Goal: Information Seeking & Learning: Learn about a topic

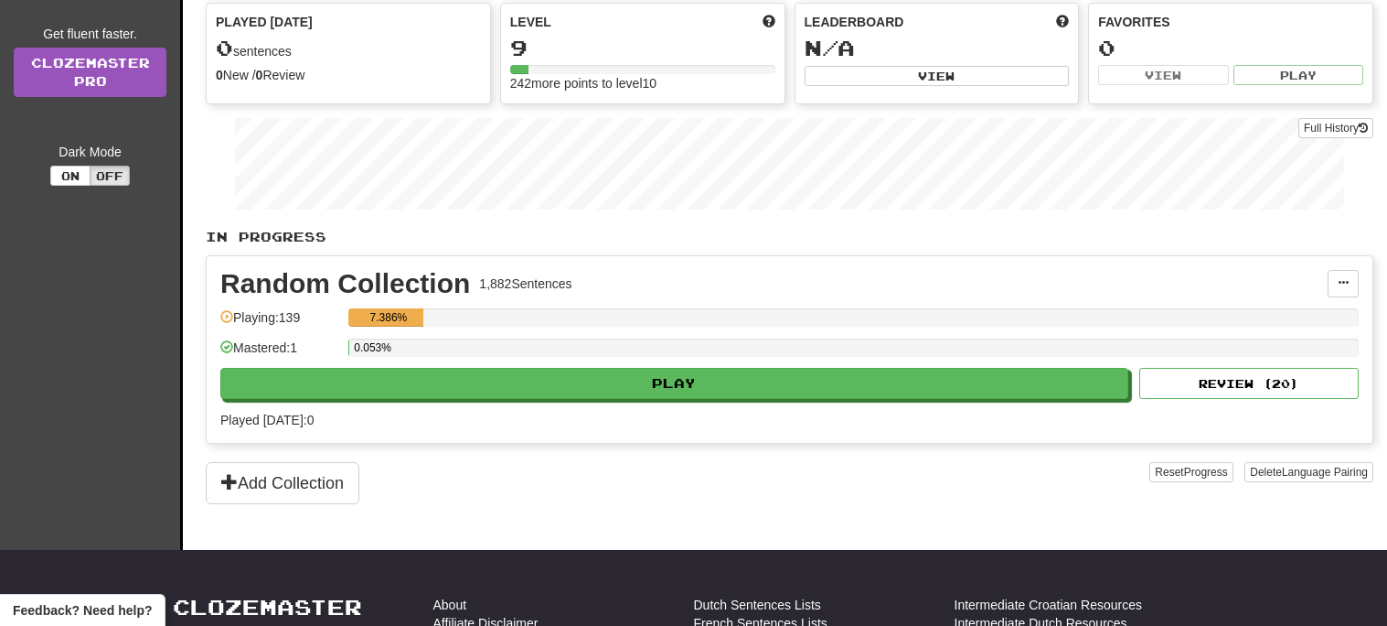
scroll to position [213, 0]
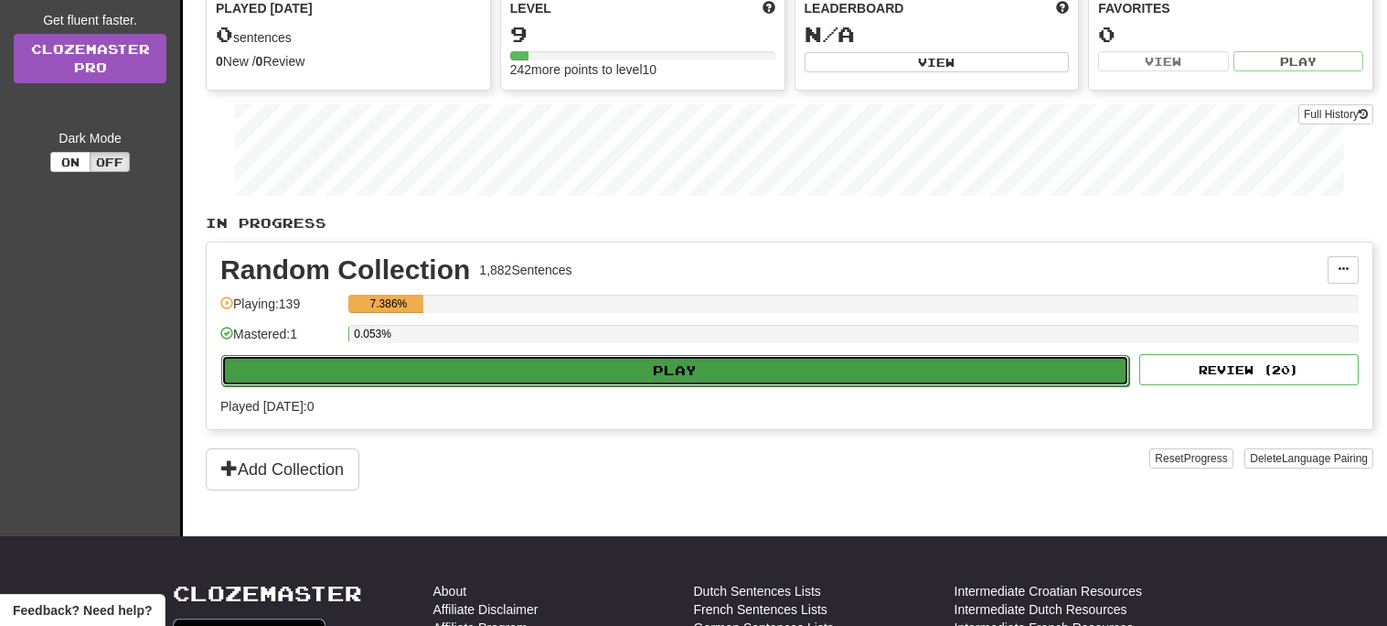
click at [667, 379] on button "Play" at bounding box center [675, 370] width 908 height 31
select select "**"
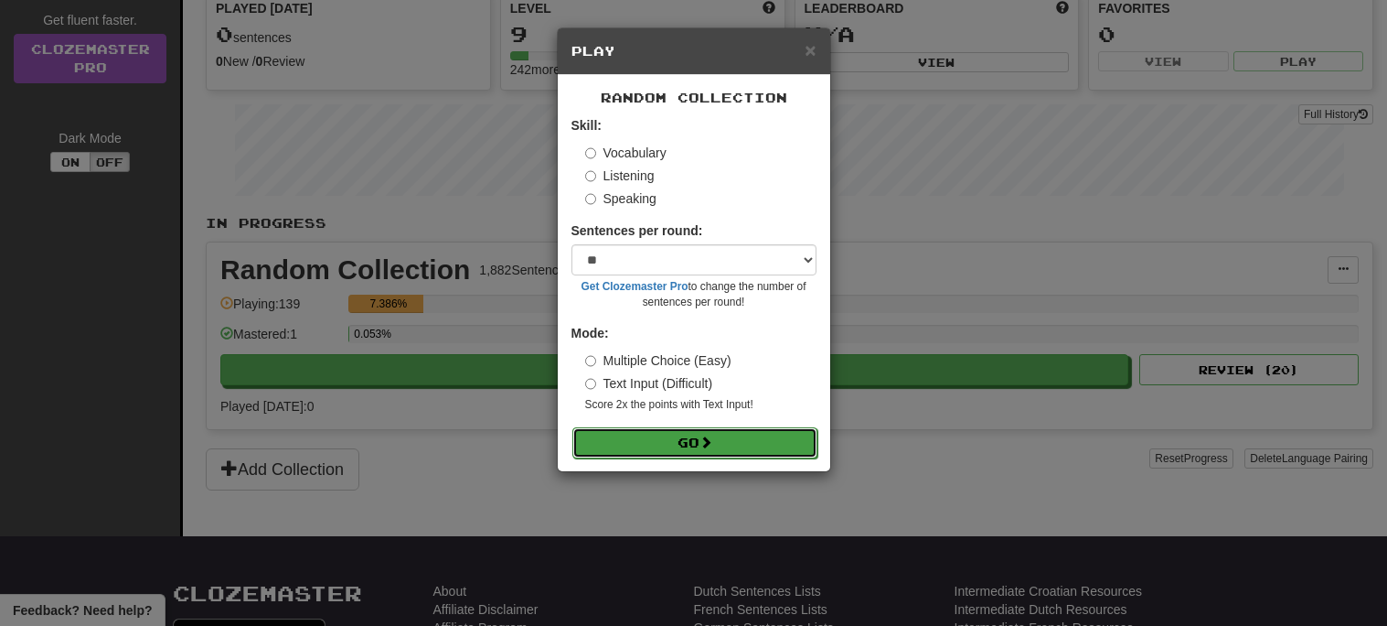
click at [762, 433] on button "Go" at bounding box center [694, 442] width 245 height 31
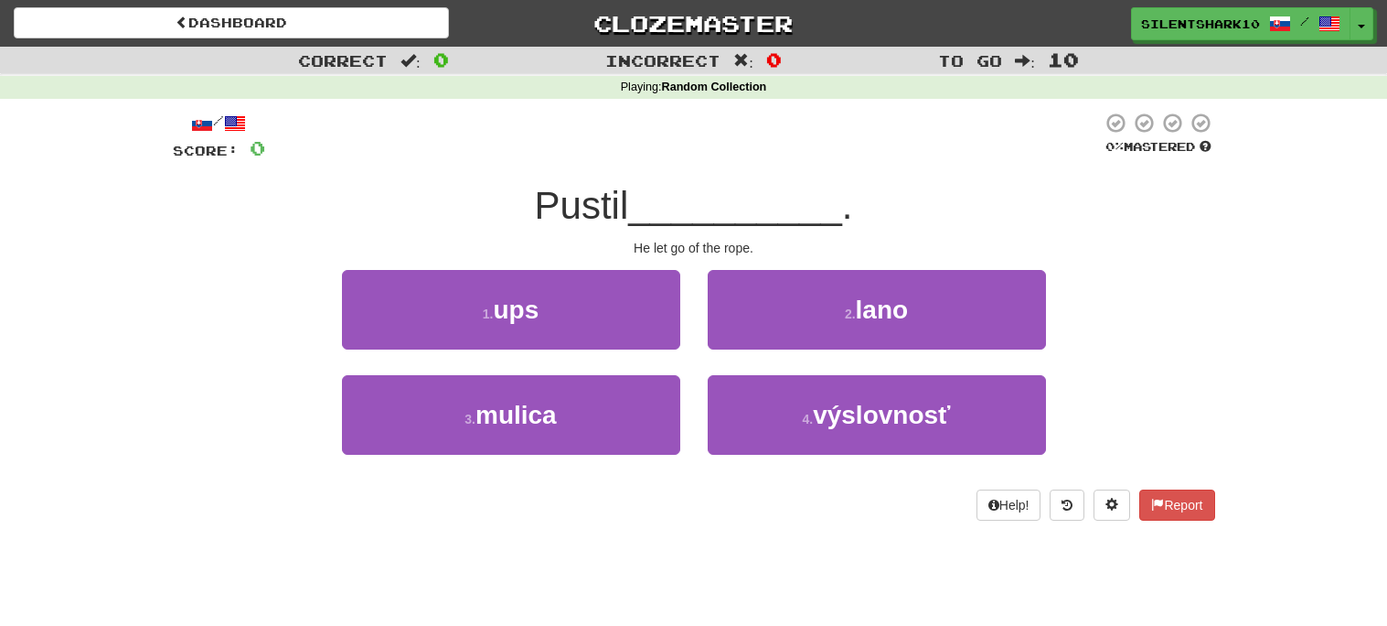
click at [775, 262] on div "/ Score: 0 0 % Mastered Pustil __________ . He let go of the rope. 1 . ups 2 . …" at bounding box center [694, 316] width 1043 height 409
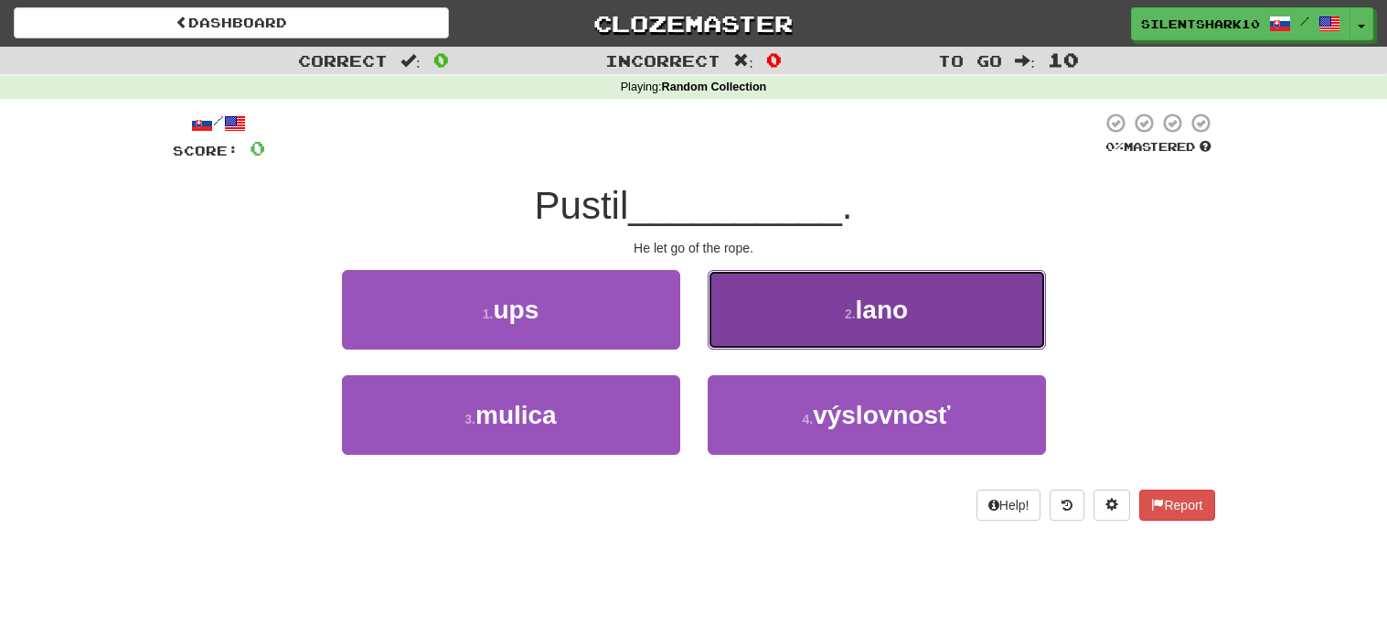
click at [786, 288] on button "2 . [GEOGRAPHIC_DATA]" at bounding box center [877, 310] width 338 height 80
